Goal: Share content: Share content

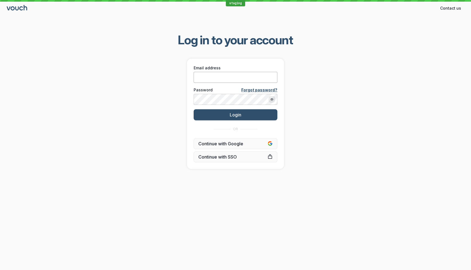
click at [266, 78] on input "Email address" at bounding box center [235, 77] width 84 height 11
type input "[EMAIL_ADDRESS][DOMAIN_NAME]"
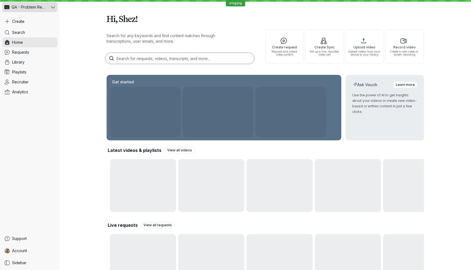
click at [51, 6] on icon at bounding box center [53, 7] width 4 height 2
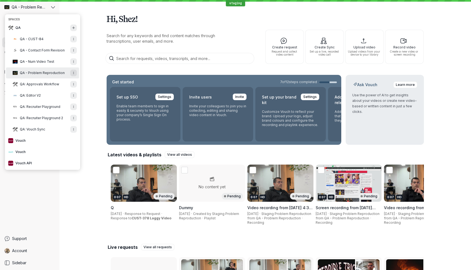
drag, startPoint x: 314, startPoint y: 18, endPoint x: 264, endPoint y: 27, distance: 51.1
click at [314, 18] on h1 "Hi, Shez!" at bounding box center [264, 18] width 317 height 15
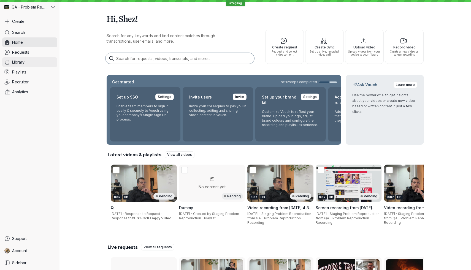
click at [35, 60] on link "Library" at bounding box center [29, 62] width 55 height 10
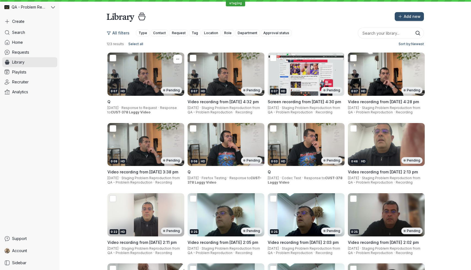
click at [153, 70] on div "0:07 HD Pending" at bounding box center [145, 74] width 77 height 43
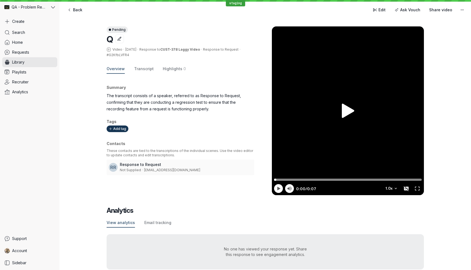
scroll to position [10, 0]
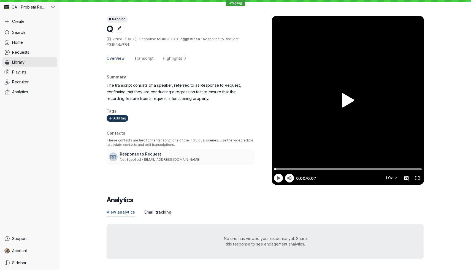
click at [160, 213] on span "Email tracking" at bounding box center [157, 212] width 27 height 6
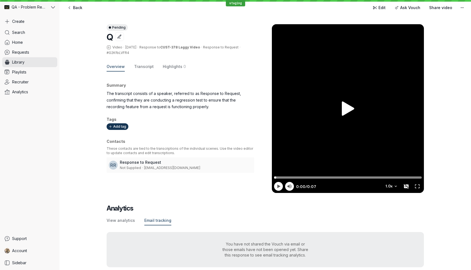
scroll to position [10, 0]
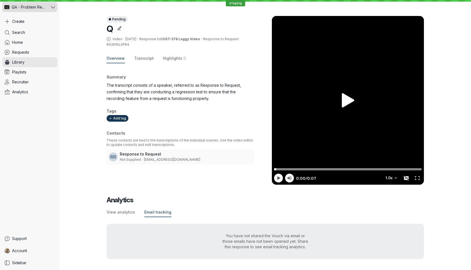
click at [39, 8] on span "QA - Problem Reproduction" at bounding box center [29, 7] width 35 height 6
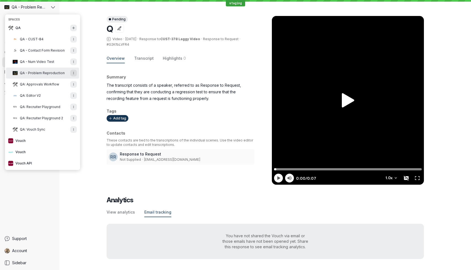
click at [40, 74] on span "QA - Problem Reproduction" at bounding box center [42, 73] width 45 height 4
click at [46, 75] on span "QA - Problem Reproduction" at bounding box center [42, 73] width 45 height 4
drag, startPoint x: 29, startPoint y: 195, endPoint x: 31, endPoint y: 192, distance: 3.7
click at [29, 195] on div "Search Home Requests Library Playlists Recruiter Analytics" at bounding box center [29, 131] width 55 height 206
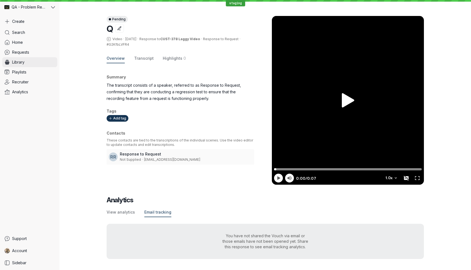
click at [17, 62] on span "Library" at bounding box center [18, 62] width 12 height 6
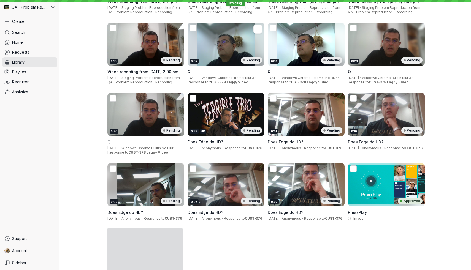
scroll to position [266, 0]
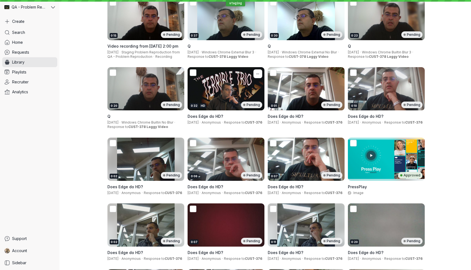
click at [218, 92] on div "0:32 HD Pending" at bounding box center [225, 88] width 77 height 43
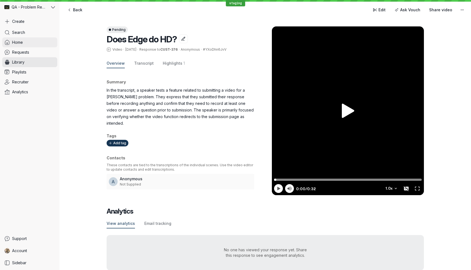
click at [23, 43] on link "Home" at bounding box center [29, 42] width 55 height 10
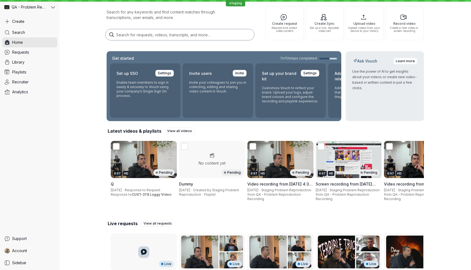
scroll to position [25, 0]
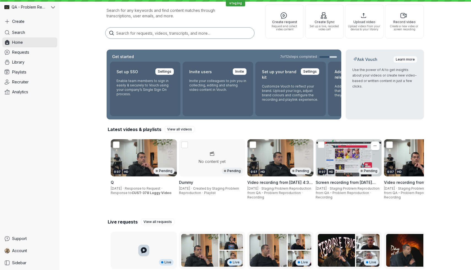
click at [353, 154] on div "0:07 HD Pending" at bounding box center [348, 157] width 66 height 37
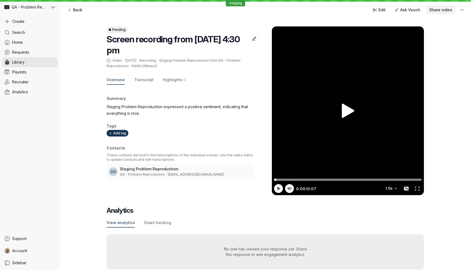
click at [438, 10] on span "Share video" at bounding box center [440, 10] width 23 height 6
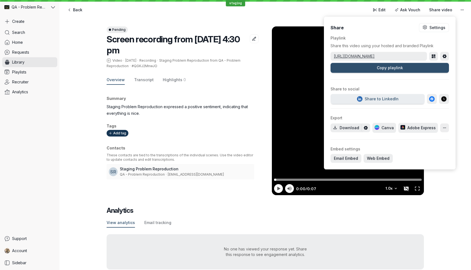
click at [372, 56] on link "[URL][DOMAIN_NAME]" at bounding box center [378, 57] width 96 height 6
click at [93, 53] on div "Pending Screen recording from [DATE] 4:30 pm Video · [DATE] · Recording · Stagi…" at bounding box center [264, 147] width 411 height 265
